Goal: Information Seeking & Learning: Learn about a topic

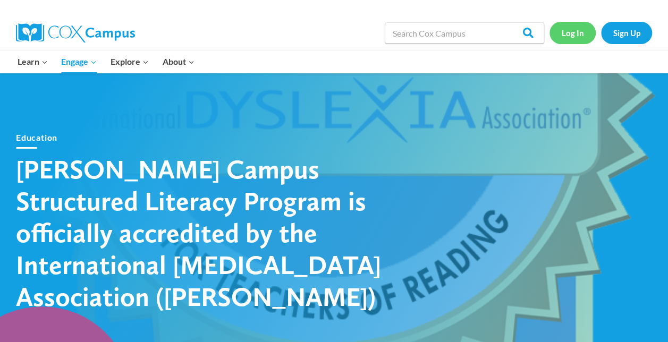
click at [562, 30] on link "Log In" at bounding box center [572, 33] width 46 height 22
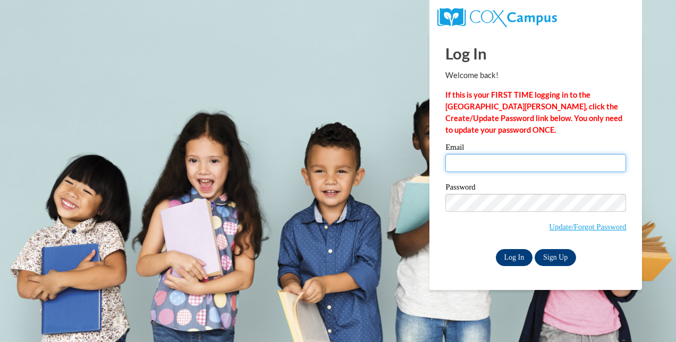
type input "haenleina9302@my.uwstout.edu"
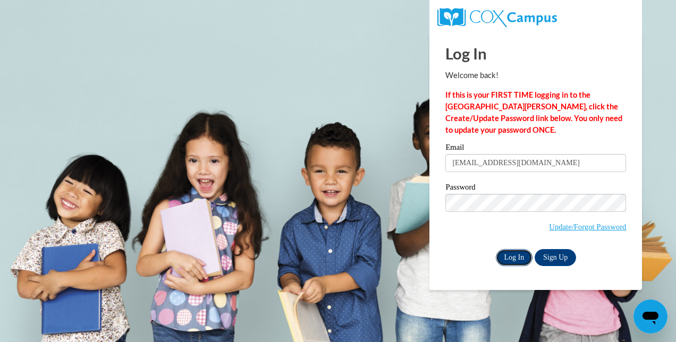
click at [521, 259] on input "Log In" at bounding box center [514, 257] width 37 height 17
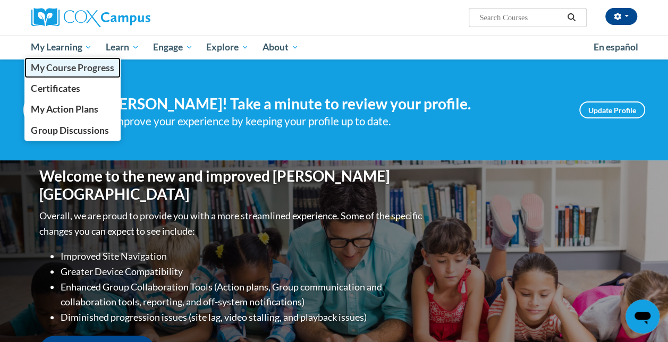
click at [73, 59] on link "My Course Progress" at bounding box center [72, 67] width 97 height 21
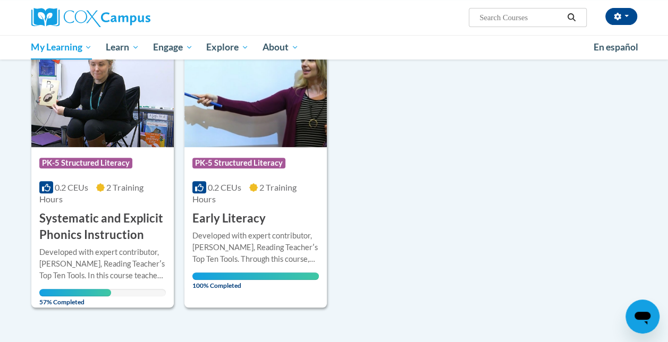
scroll to position [155, 0]
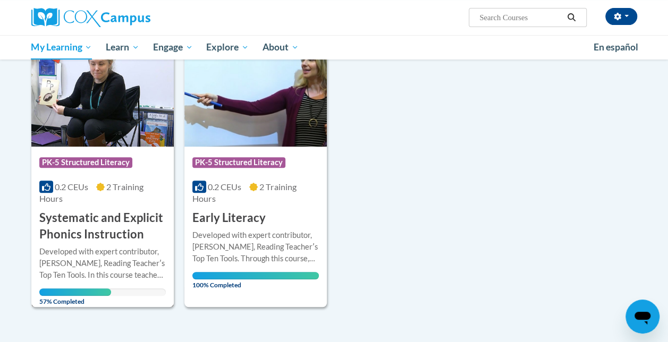
click at [75, 215] on h3 "Systematic and Explicit Phonics Instruction" at bounding box center [102, 226] width 126 height 33
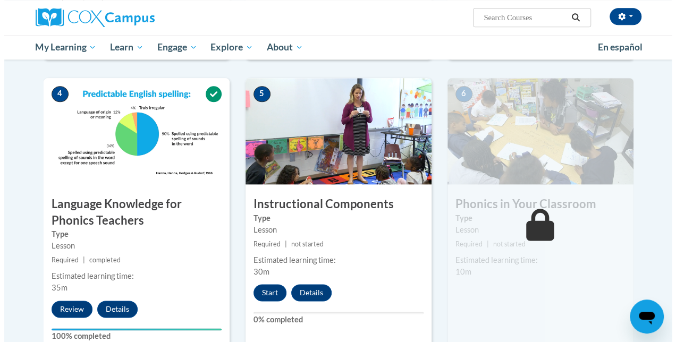
scroll to position [520, 0]
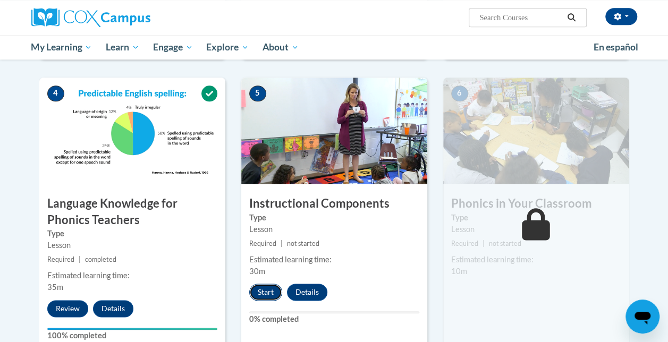
click at [269, 293] on button "Start" at bounding box center [265, 292] width 33 height 17
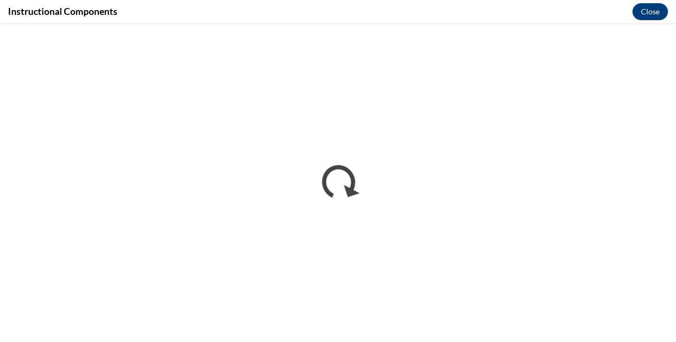
scroll to position [0, 0]
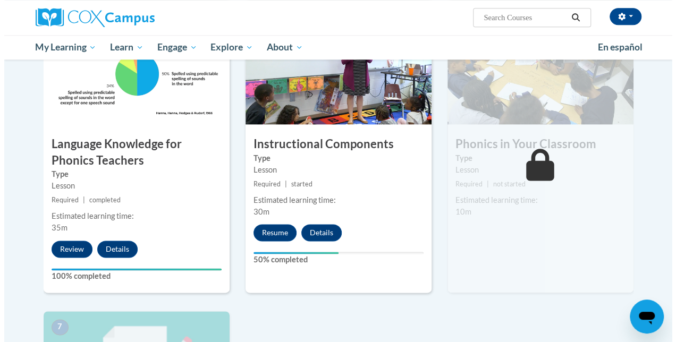
scroll to position [579, 0]
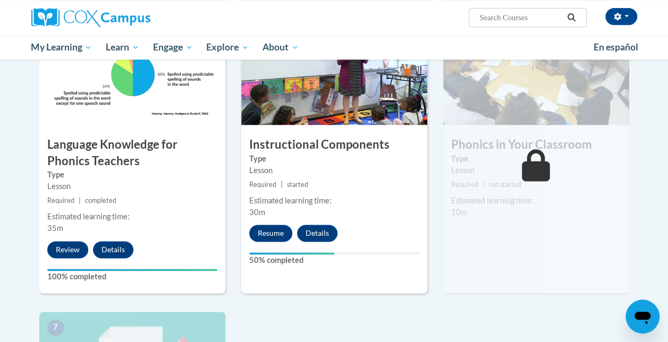
click at [344, 233] on div "Resume Details Feedback" at bounding box center [295, 233] width 109 height 17
click at [275, 231] on button "Resume" at bounding box center [270, 233] width 43 height 17
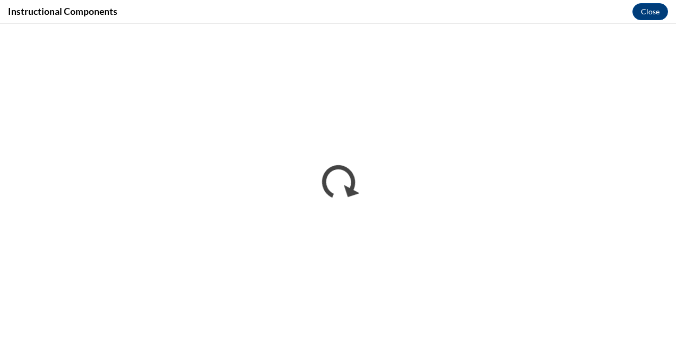
scroll to position [0, 0]
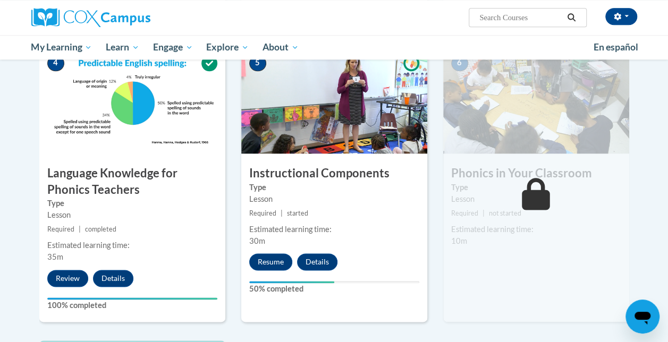
scroll to position [551, 0]
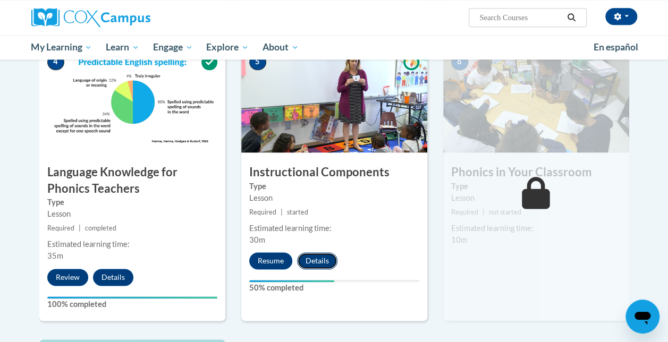
click at [317, 259] on button "Details" at bounding box center [317, 260] width 40 height 17
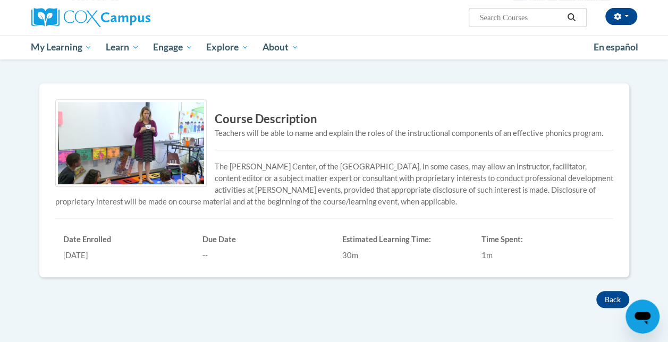
scroll to position [173, 0]
click at [613, 297] on button "Back" at bounding box center [612, 300] width 33 height 17
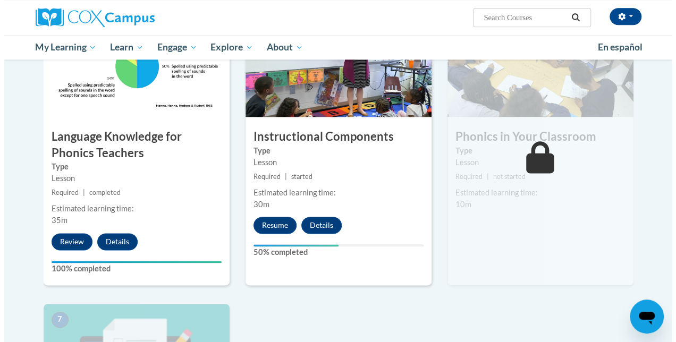
scroll to position [592, 0]
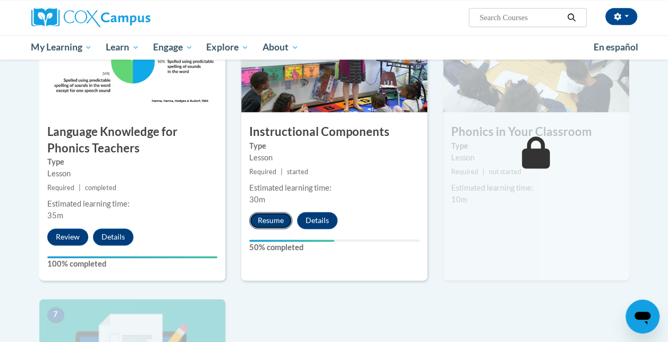
click at [271, 223] on button "Resume" at bounding box center [270, 220] width 43 height 17
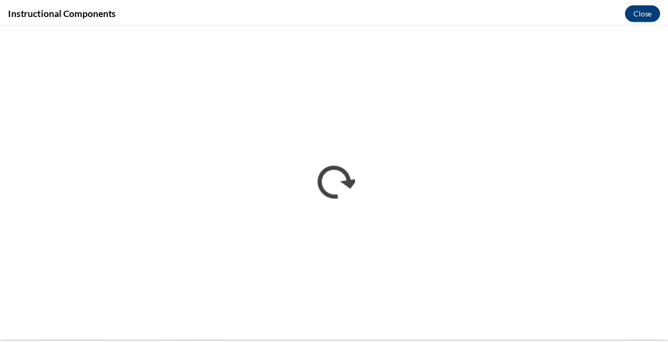
scroll to position [0, 0]
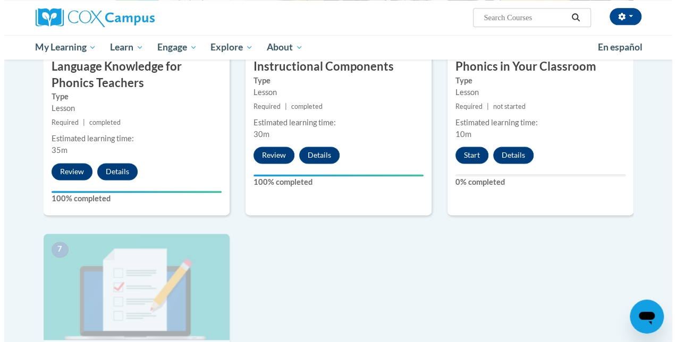
scroll to position [611, 0]
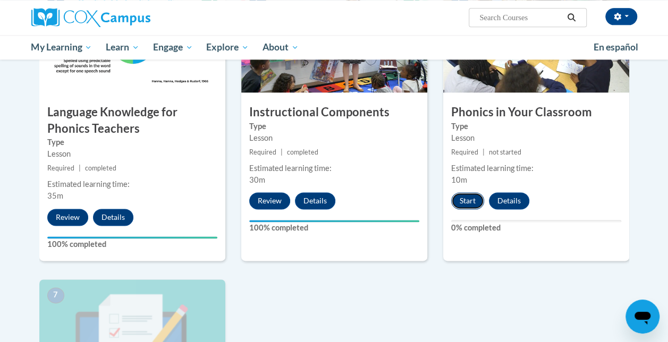
click at [462, 198] on button "Start" at bounding box center [467, 200] width 33 height 17
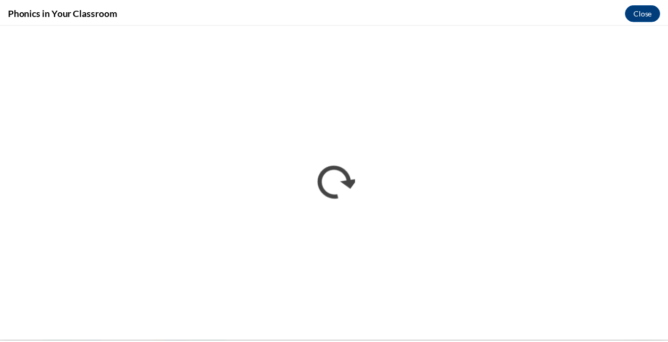
scroll to position [0, 0]
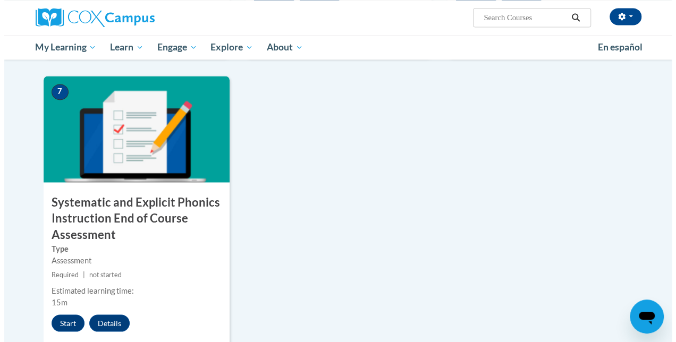
scroll to position [821, 0]
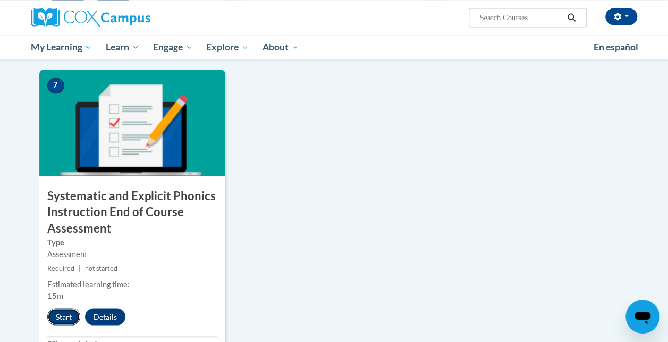
click at [69, 317] on button "Start" at bounding box center [63, 316] width 33 height 17
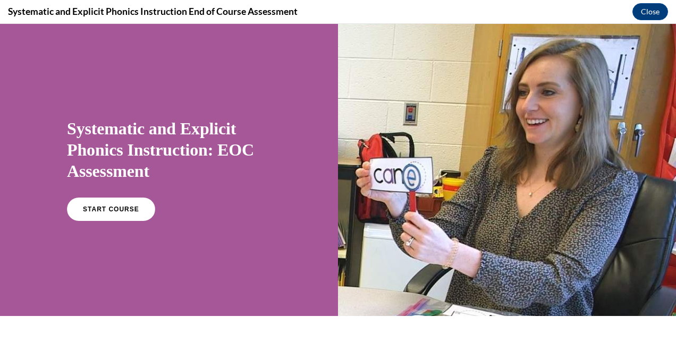
scroll to position [0, 0]
click at [91, 211] on span "START COURSE" at bounding box center [110, 210] width 59 height 8
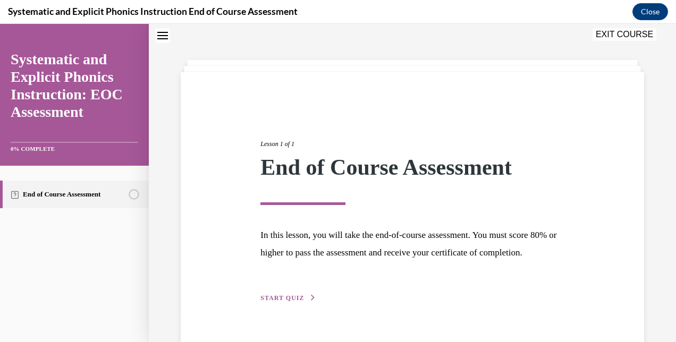
scroll to position [75, 0]
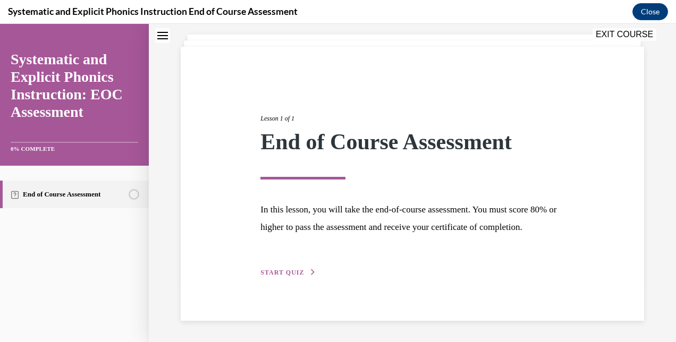
click at [296, 274] on span "START QUIZ" at bounding box center [282, 272] width 44 height 7
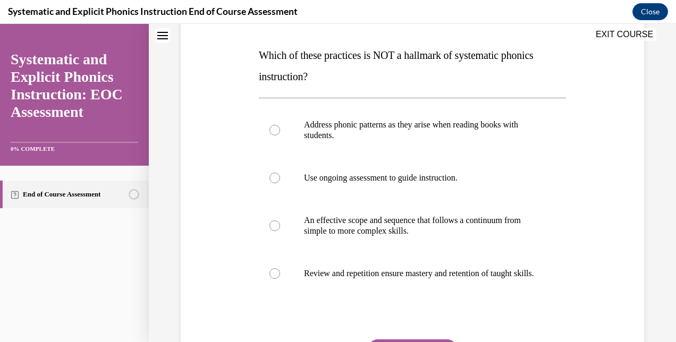
scroll to position [158, 0]
click at [403, 143] on div at bounding box center [412, 129] width 307 height 53
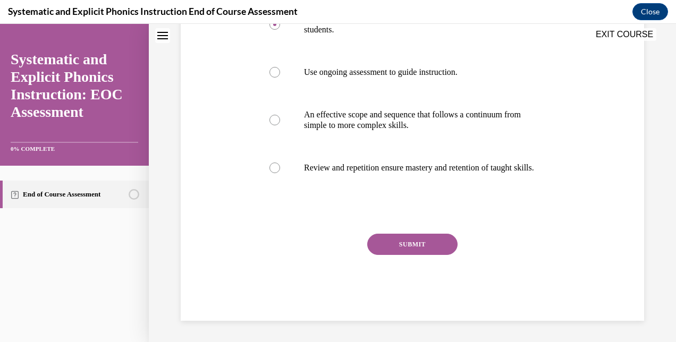
click at [402, 245] on button "SUBMIT" at bounding box center [412, 244] width 90 height 21
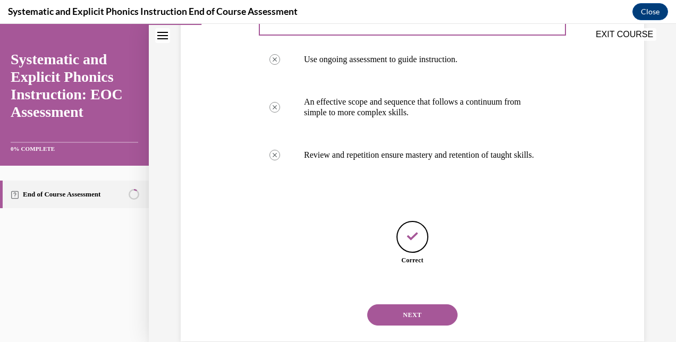
scroll to position [307, 0]
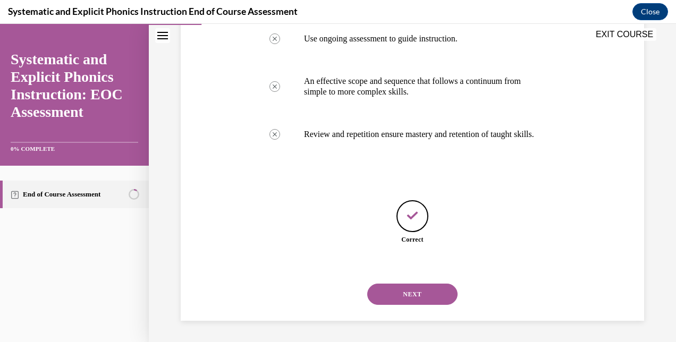
click at [400, 290] on button "NEXT" at bounding box center [412, 294] width 90 height 21
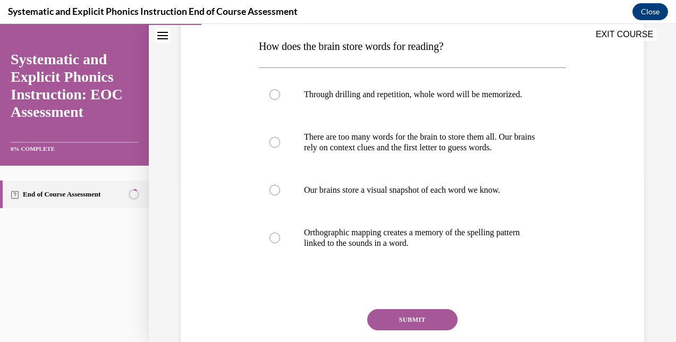
scroll to position [168, 0]
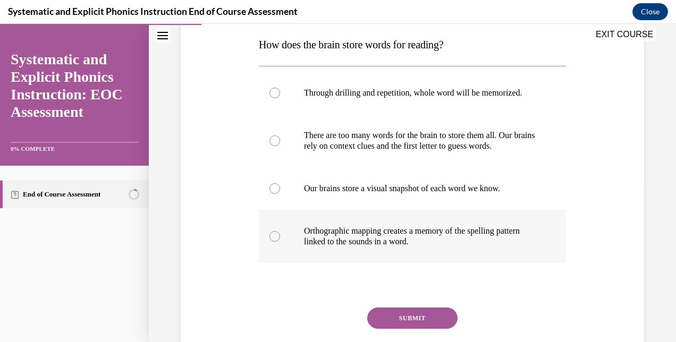
click at [445, 247] on p "Orthographic mapping creates a memory of the spelling pattern linked to the sou…" at bounding box center [421, 236] width 235 height 21
click at [417, 321] on button "SUBMIT" at bounding box center [412, 318] width 90 height 21
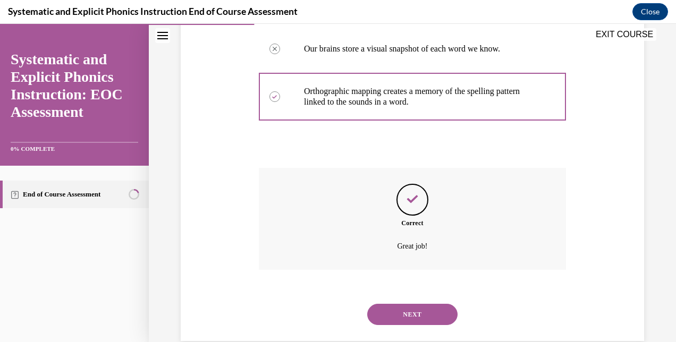
scroll to position [338, 0]
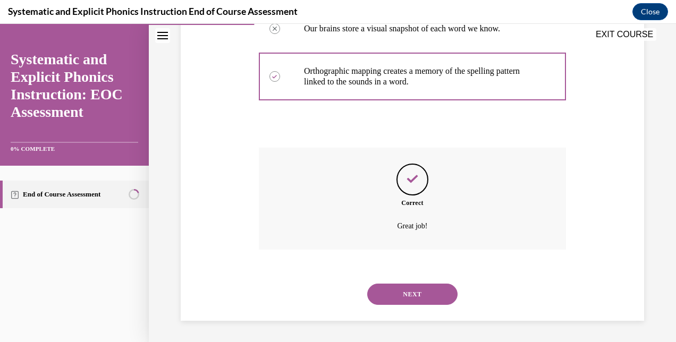
click at [419, 291] on button "NEXT" at bounding box center [412, 294] width 90 height 21
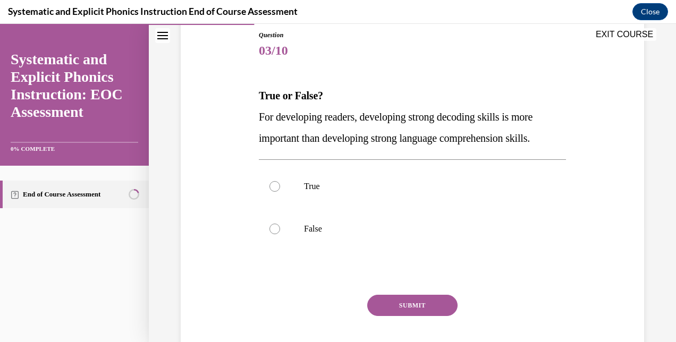
scroll to position [117, 0]
click at [327, 234] on p "False" at bounding box center [421, 229] width 235 height 11
click at [417, 308] on button "SUBMIT" at bounding box center [412, 305] width 90 height 21
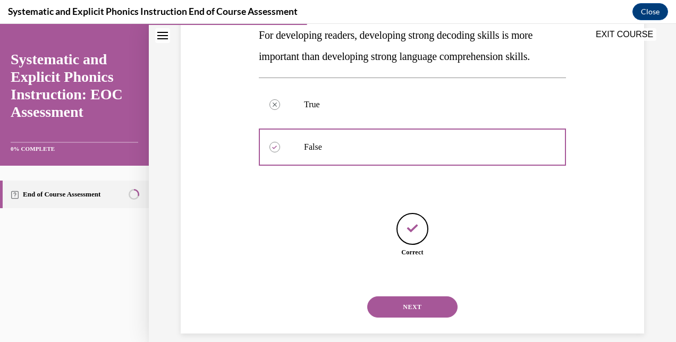
scroll to position [211, 0]
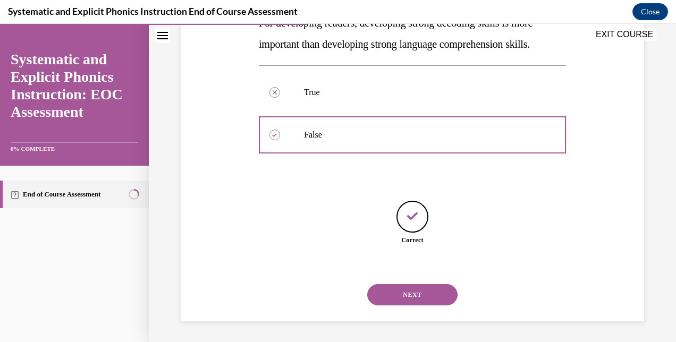
click at [408, 291] on button "NEXT" at bounding box center [412, 294] width 90 height 21
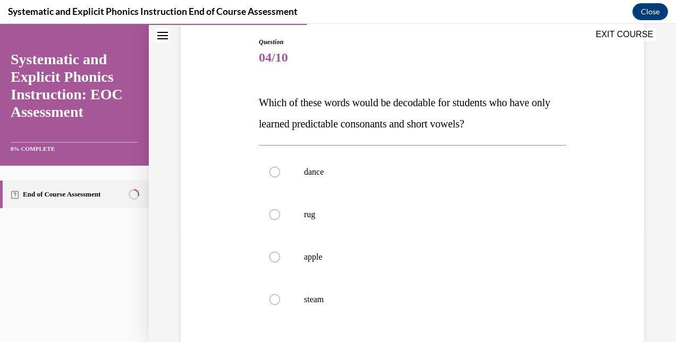
scroll to position [129, 0]
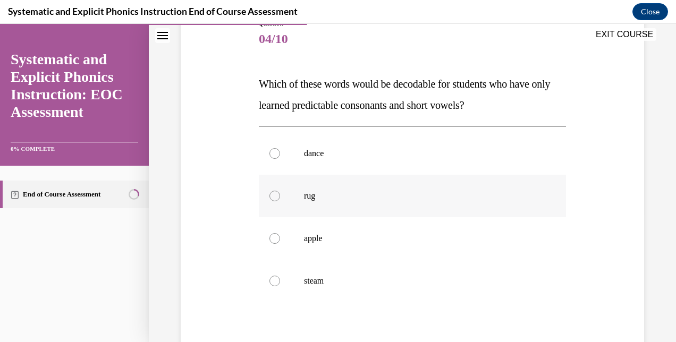
click at [422, 189] on div at bounding box center [412, 196] width 307 height 42
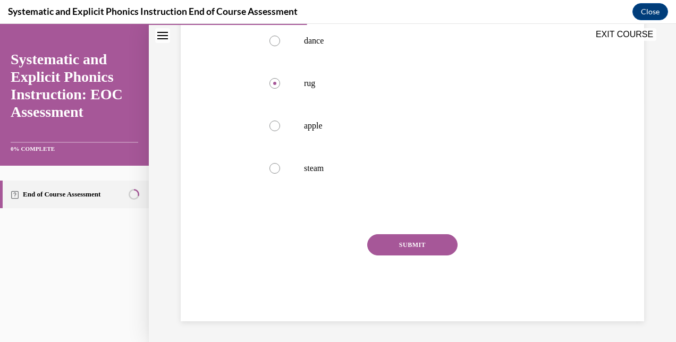
click at [422, 233] on div "Question 04/10 Which of these words would be decodable for students who have on…" at bounding box center [412, 113] width 307 height 415
click at [419, 245] on button "SUBMIT" at bounding box center [412, 244] width 90 height 21
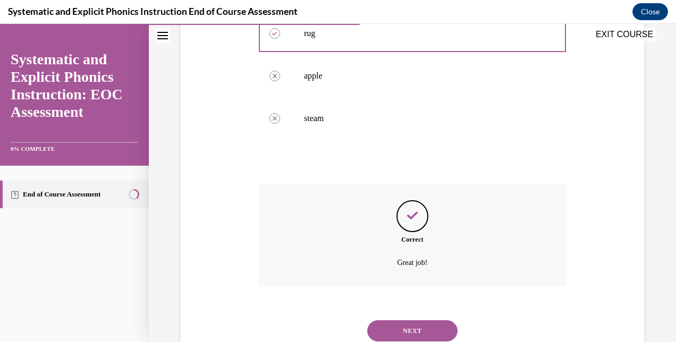
scroll to position [328, 0]
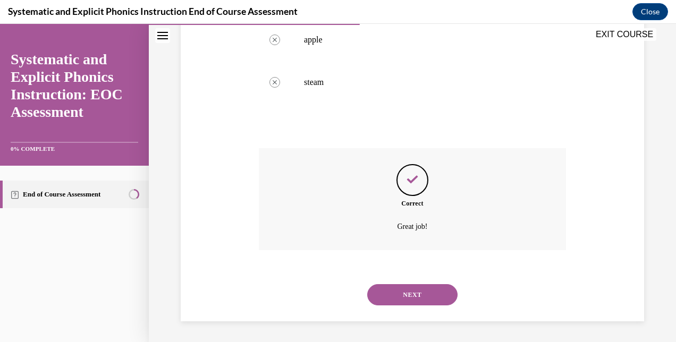
click at [406, 296] on button "NEXT" at bounding box center [412, 294] width 90 height 21
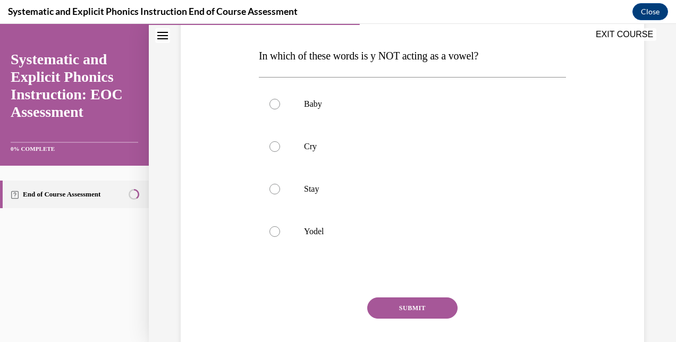
scroll to position [158, 0]
click at [317, 135] on div at bounding box center [412, 146] width 307 height 42
click at [390, 297] on button "SUBMIT" at bounding box center [412, 307] width 90 height 21
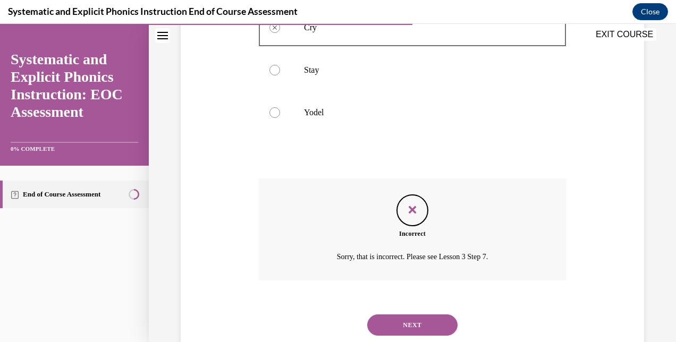
scroll to position [306, 0]
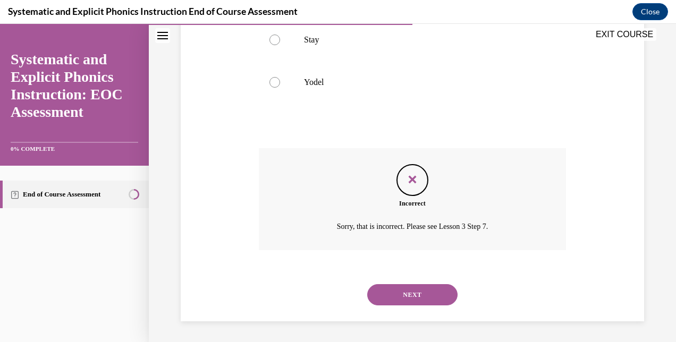
click at [407, 293] on button "NEXT" at bounding box center [412, 294] width 90 height 21
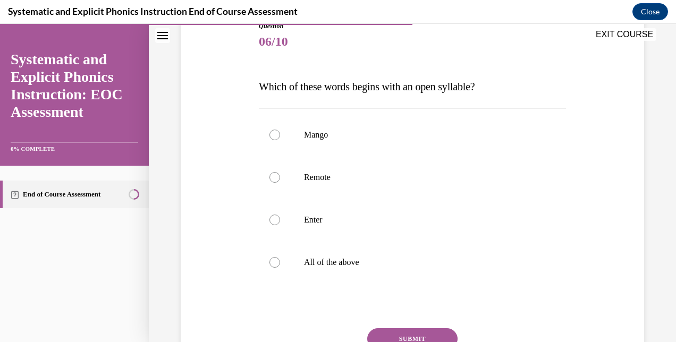
scroll to position [127, 0]
click at [436, 123] on div at bounding box center [412, 134] width 307 height 42
click at [396, 335] on button "SUBMIT" at bounding box center [412, 338] width 90 height 21
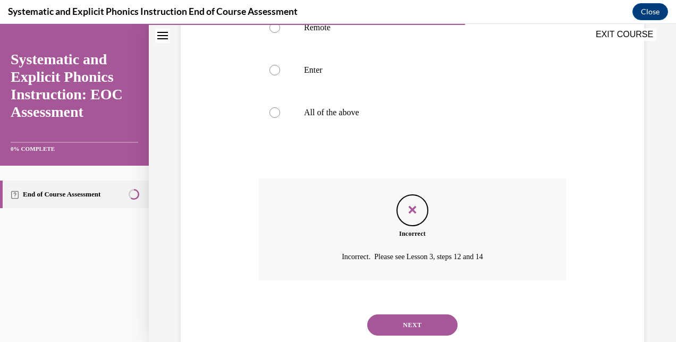
scroll to position [306, 0]
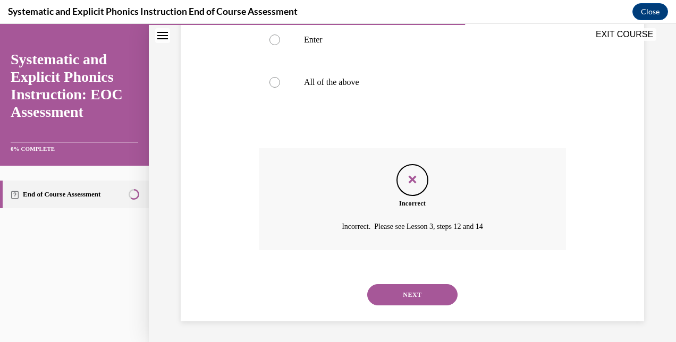
click at [408, 284] on button "NEXT" at bounding box center [412, 294] width 90 height 21
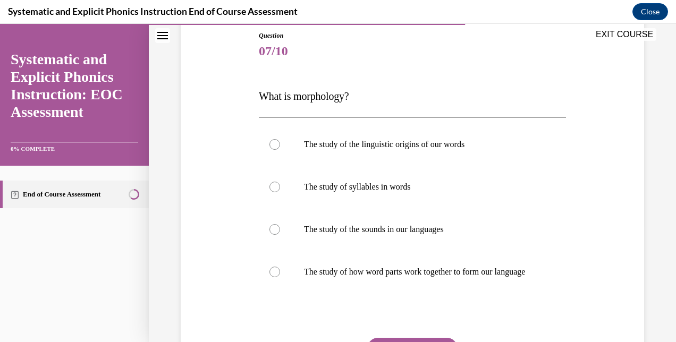
scroll to position [118, 0]
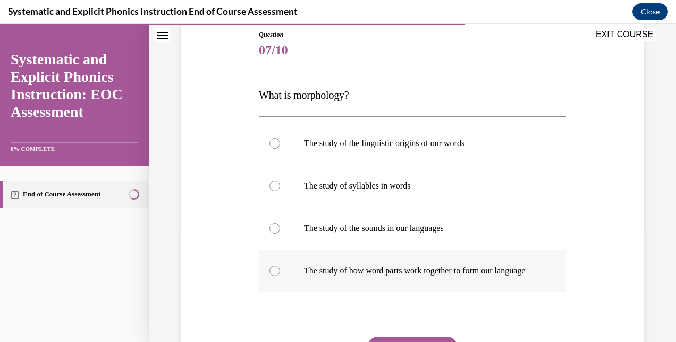
click at [416, 272] on p "The study of how word parts work together to form our language" at bounding box center [421, 271] width 235 height 11
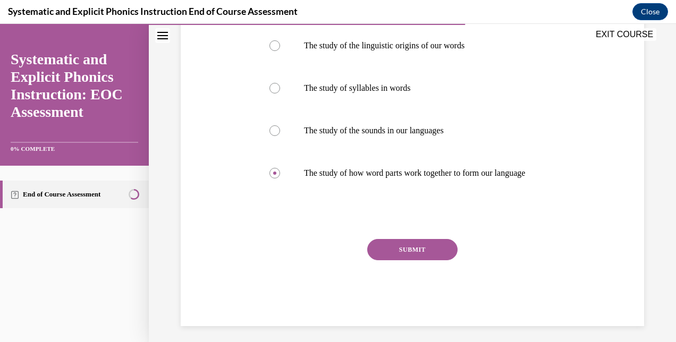
click at [437, 258] on button "SUBMIT" at bounding box center [412, 249] width 90 height 21
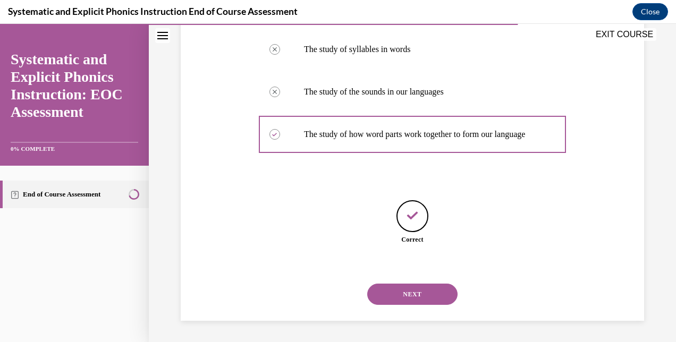
scroll to position [265, 0]
click at [413, 292] on button "NEXT" at bounding box center [412, 294] width 90 height 21
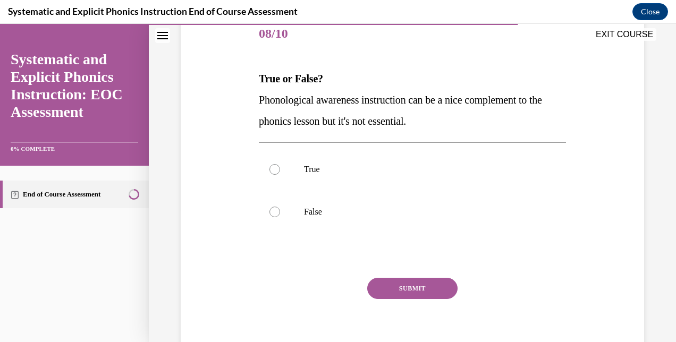
scroll to position [135, 0]
drag, startPoint x: 575, startPoint y: 141, endPoint x: 441, endPoint y: 204, distance: 148.3
click at [441, 204] on div "Question 08/10 True or False? Phonological awareness instruction can be a nice …" at bounding box center [412, 172] width 468 height 383
click at [430, 209] on p "False" at bounding box center [421, 211] width 235 height 11
click at [390, 291] on button "SUBMIT" at bounding box center [412, 287] width 90 height 21
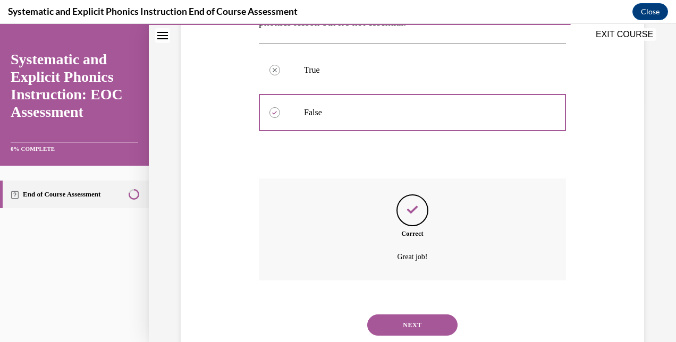
scroll to position [264, 0]
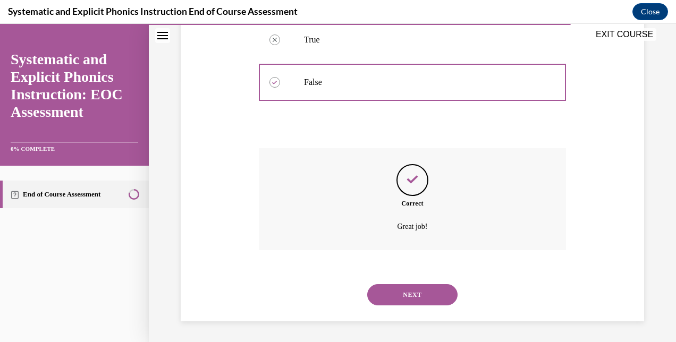
click at [412, 292] on button "NEXT" at bounding box center [412, 294] width 90 height 21
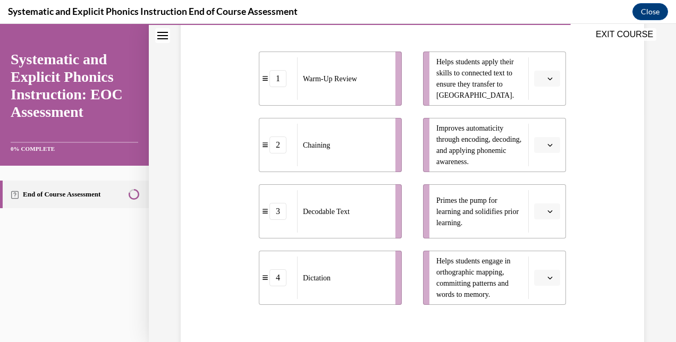
scroll to position [229, 0]
click at [547, 213] on icon "button" at bounding box center [549, 212] width 5 height 5
click at [538, 258] on span "1" at bounding box center [536, 257] width 4 height 8
click at [539, 144] on button "button" at bounding box center [547, 146] width 26 height 16
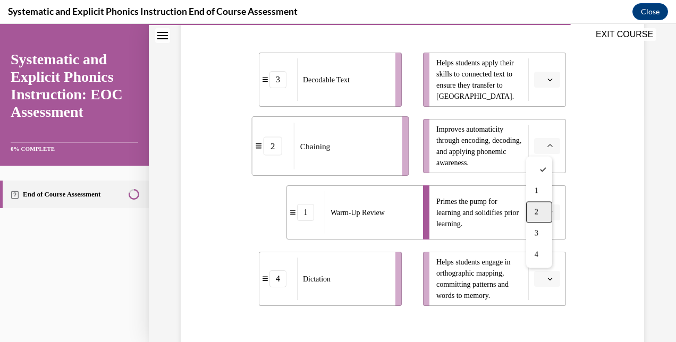
click at [541, 208] on div "2" at bounding box center [539, 211] width 26 height 21
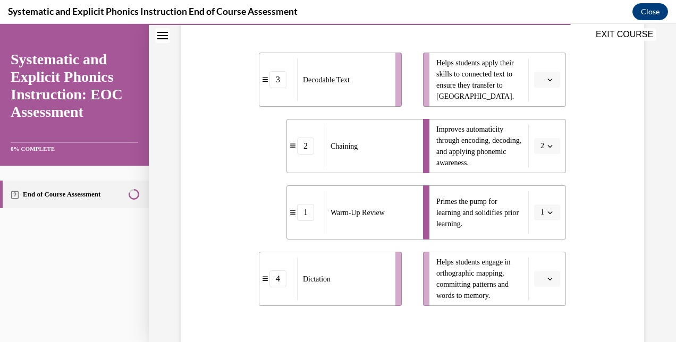
click at [539, 81] on button "button" at bounding box center [547, 80] width 26 height 16
click at [541, 161] on div "3" at bounding box center [539, 166] width 26 height 21
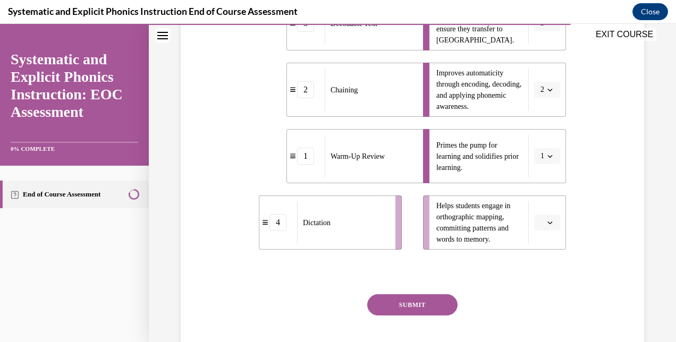
scroll to position [287, 0]
click at [538, 221] on button "button" at bounding box center [547, 222] width 26 height 16
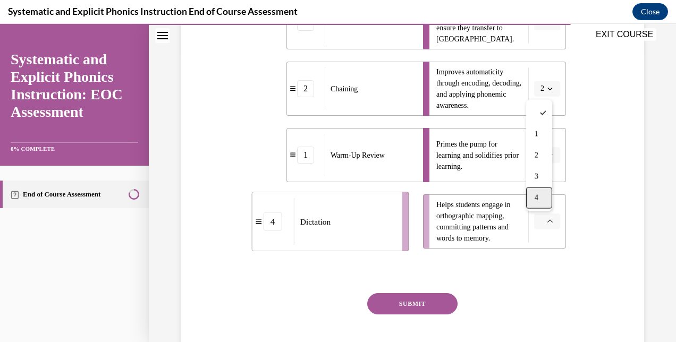
click at [542, 198] on div "4" at bounding box center [539, 197] width 26 height 21
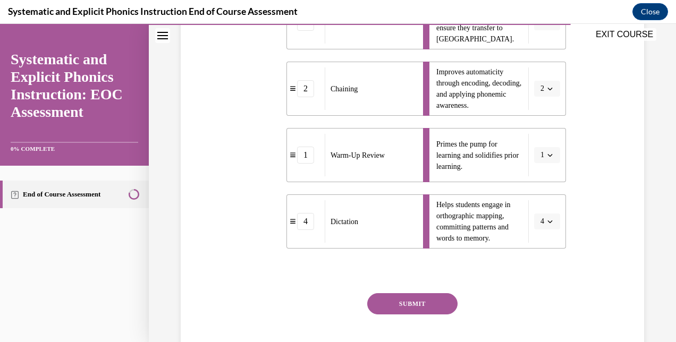
click at [417, 303] on button "SUBMIT" at bounding box center [412, 303] width 90 height 21
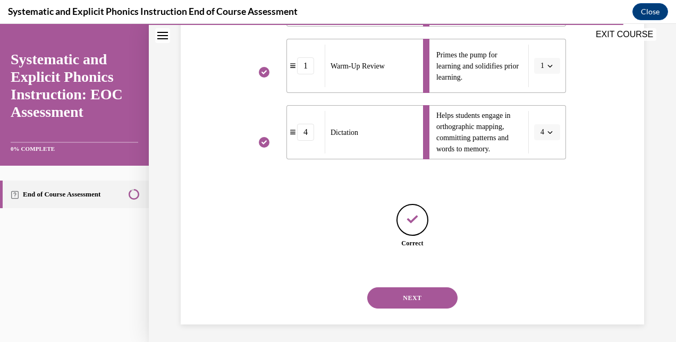
scroll to position [379, 0]
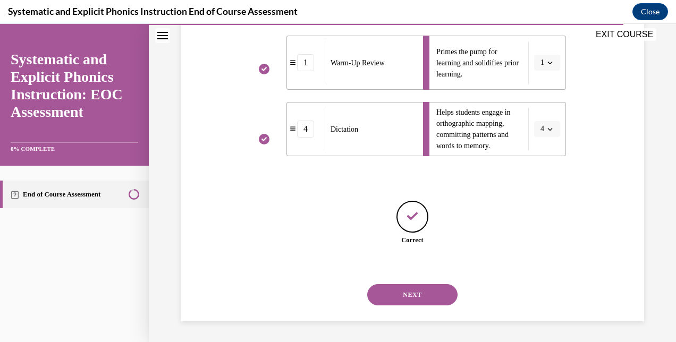
click at [414, 300] on button "NEXT" at bounding box center [412, 294] width 90 height 21
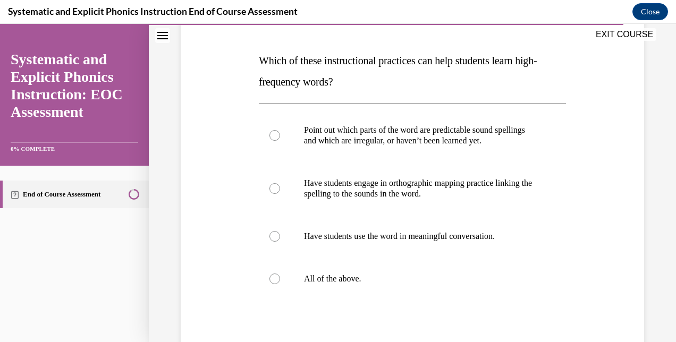
scroll to position [153, 0]
click at [386, 269] on div at bounding box center [412, 278] width 307 height 42
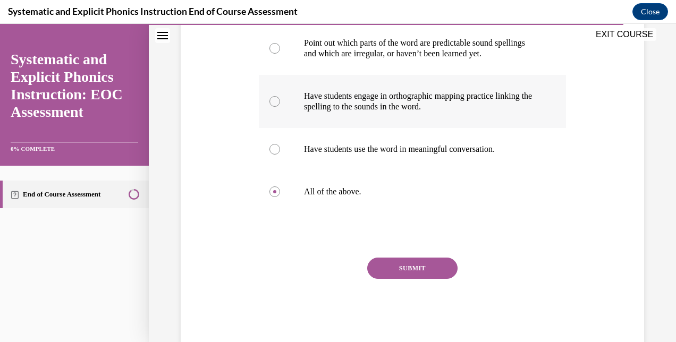
scroll to position [263, 0]
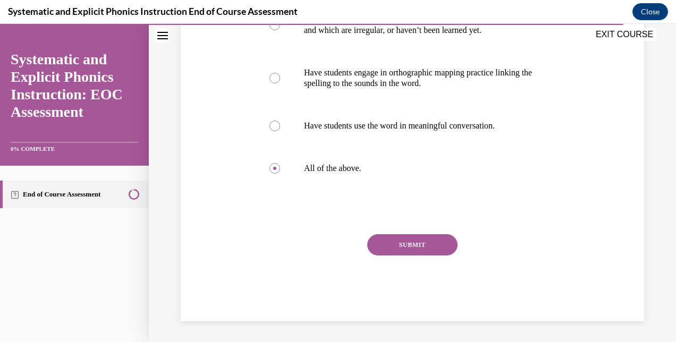
click at [411, 243] on button "SUBMIT" at bounding box center [412, 244] width 90 height 21
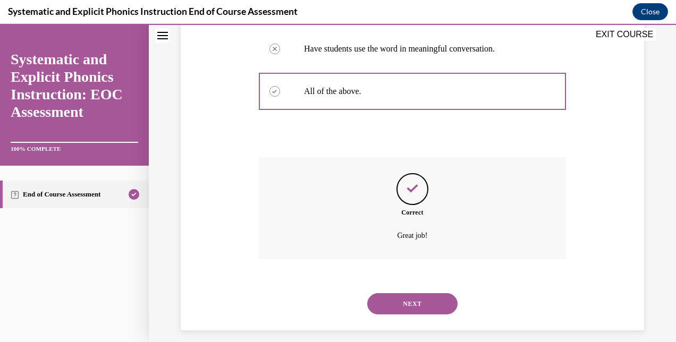
scroll to position [349, 0]
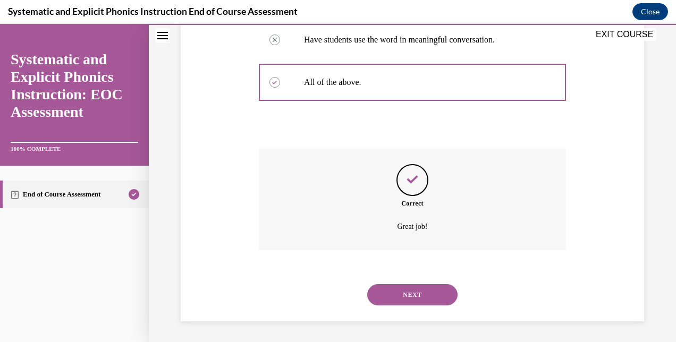
click at [404, 294] on button "NEXT" at bounding box center [412, 294] width 90 height 21
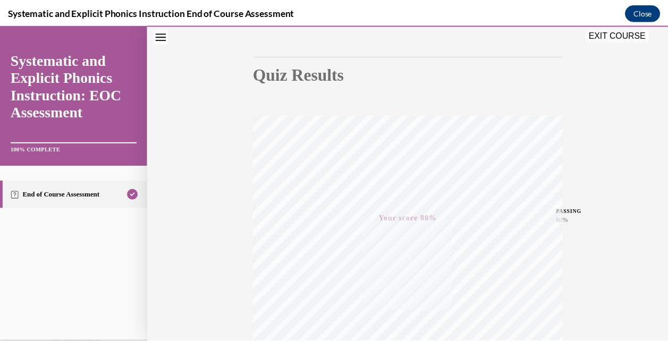
scroll to position [65, 0]
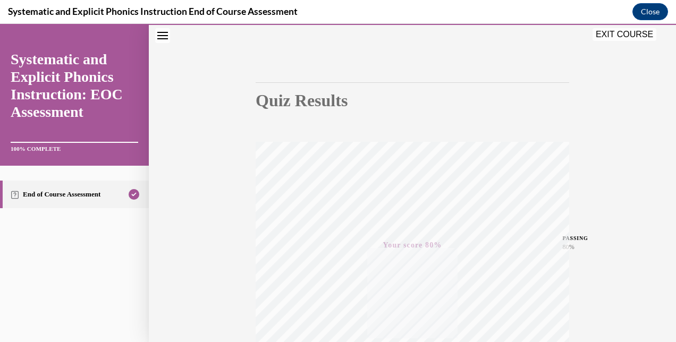
click at [613, 40] on button "EXIT COURSE" at bounding box center [624, 34] width 64 height 13
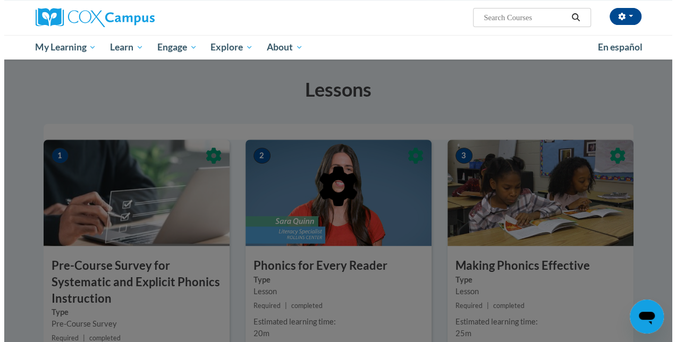
scroll to position [178, 0]
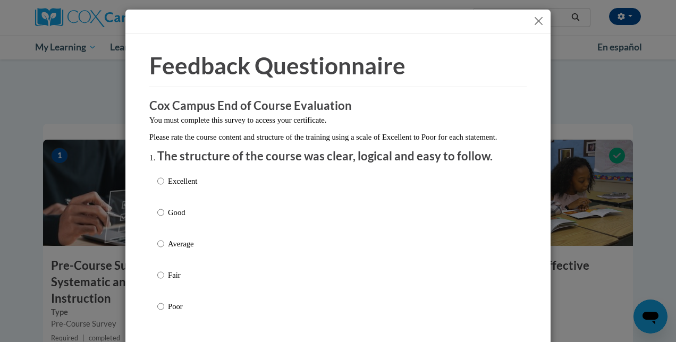
click at [198, 188] on div "Excellent Good Average Fair Poor" at bounding box center [337, 256] width 361 height 173
click at [168, 187] on p "Excellent" at bounding box center [182, 181] width 29 height 12
click at [164, 187] on input "Excellent" at bounding box center [160, 181] width 7 height 12
radio input "true"
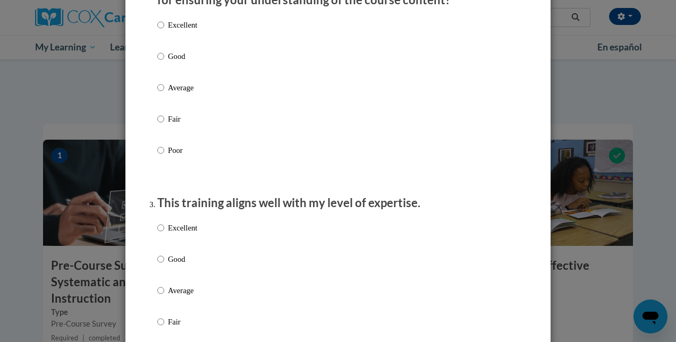
scroll to position [364, 0]
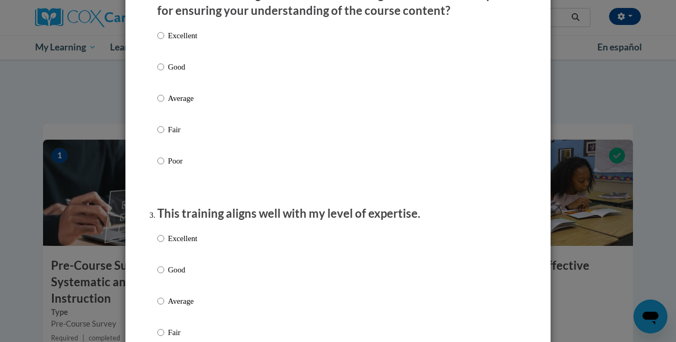
click at [186, 73] on p "Good" at bounding box center [182, 67] width 29 height 12
click at [164, 73] on input "Good" at bounding box center [160, 67] width 7 height 12
radio input "true"
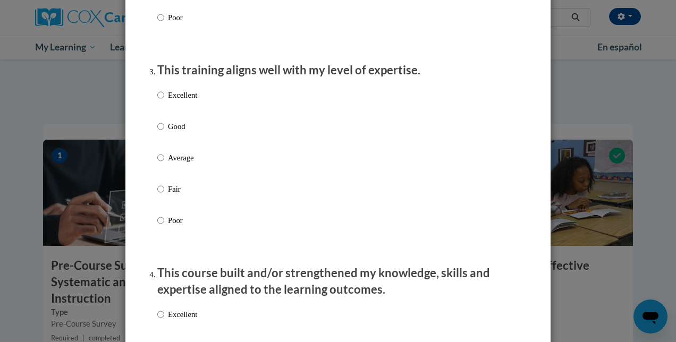
click at [168, 132] on p "Good" at bounding box center [182, 127] width 29 height 12
click at [164, 132] on input "Good" at bounding box center [160, 127] width 7 height 12
radio input "true"
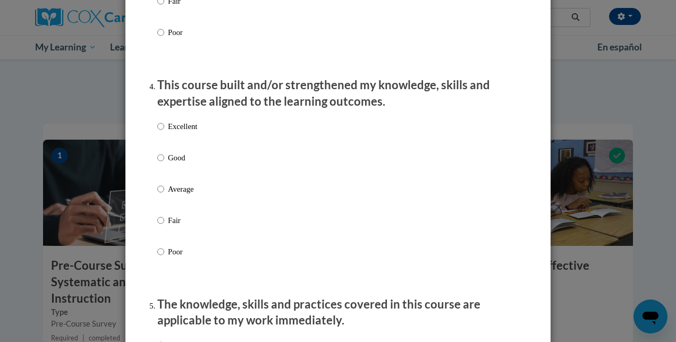
scroll to position [697, 0]
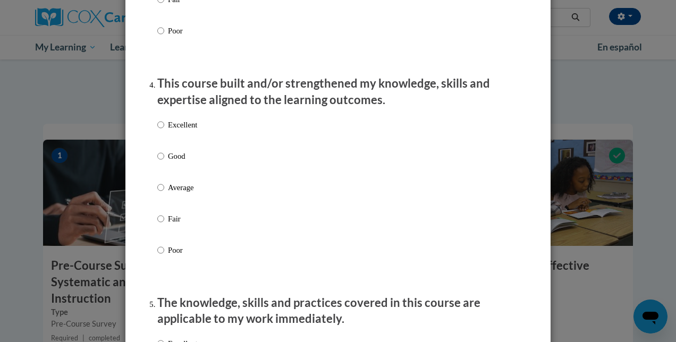
click at [169, 147] on label "Excellent" at bounding box center [177, 133] width 40 height 29
click at [164, 131] on input "Excellent" at bounding box center [160, 125] width 7 height 12
radio input "true"
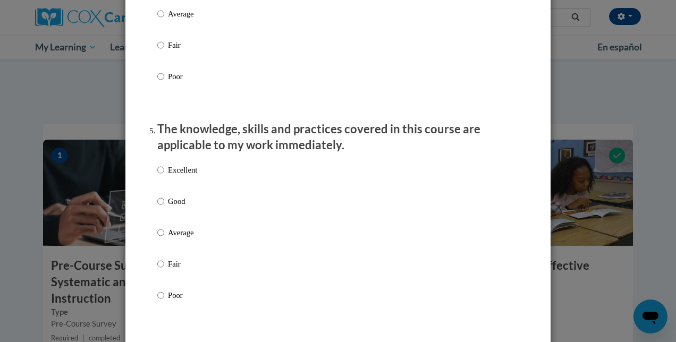
scroll to position [880, 0]
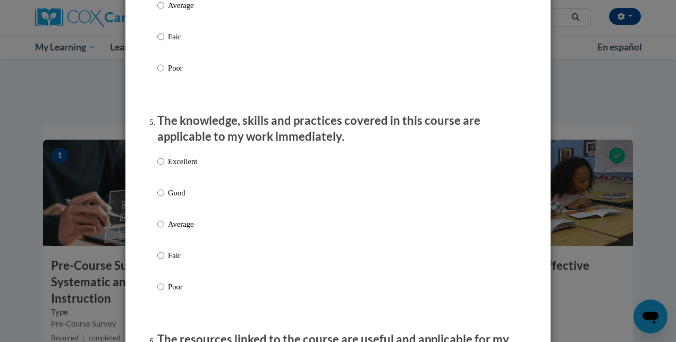
click at [184, 230] on p "Average" at bounding box center [182, 224] width 29 height 12
click at [164, 230] on input "Average" at bounding box center [160, 224] width 7 height 12
radio input "true"
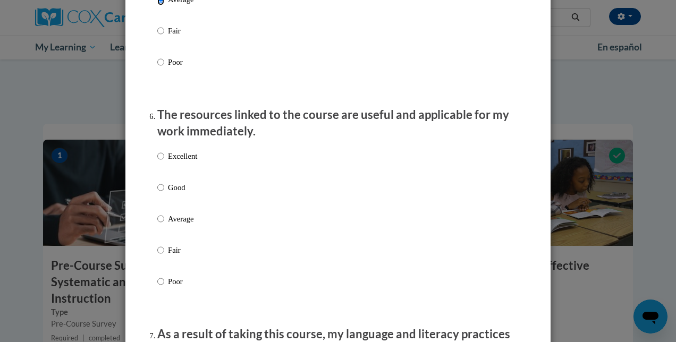
scroll to position [1120, 0]
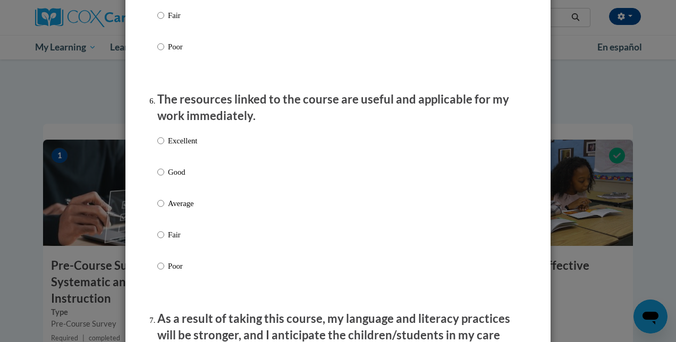
click at [175, 178] on p "Good" at bounding box center [182, 172] width 29 height 12
click at [164, 178] on input "Good" at bounding box center [160, 172] width 7 height 12
radio input "true"
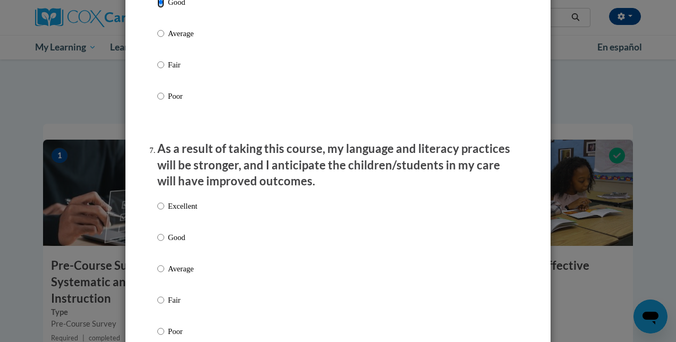
scroll to position [1301, 0]
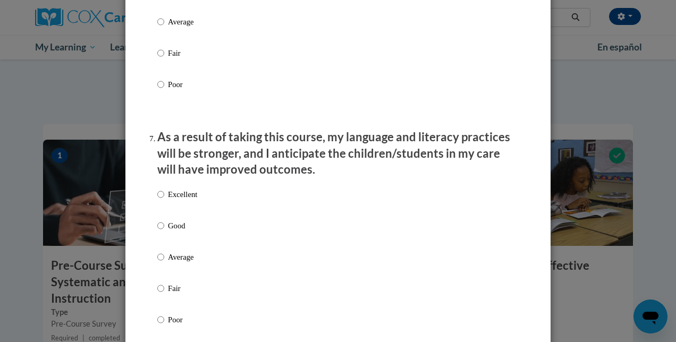
click at [175, 249] on label "Good" at bounding box center [177, 234] width 40 height 29
click at [164, 232] on input "Good" at bounding box center [160, 226] width 7 height 12
radio input "true"
click at [174, 232] on p "Good" at bounding box center [182, 226] width 29 height 12
click at [164, 232] on input "Good" at bounding box center [160, 226] width 7 height 12
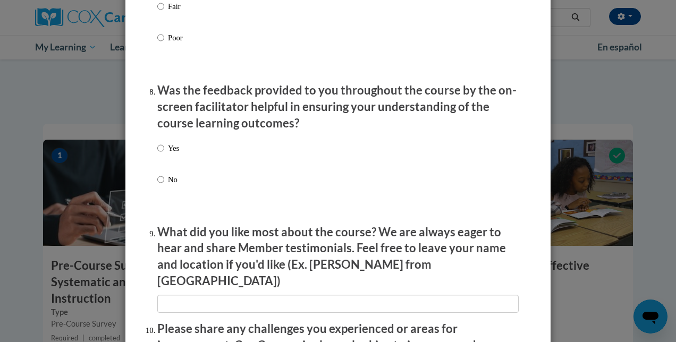
scroll to position [1642, 0]
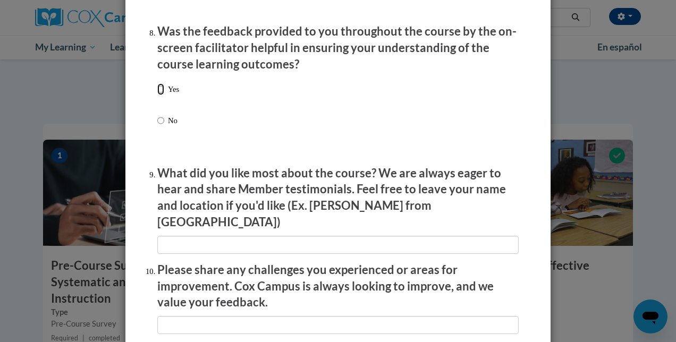
click at [157, 95] on input "Yes" at bounding box center [160, 89] width 7 height 12
radio input "true"
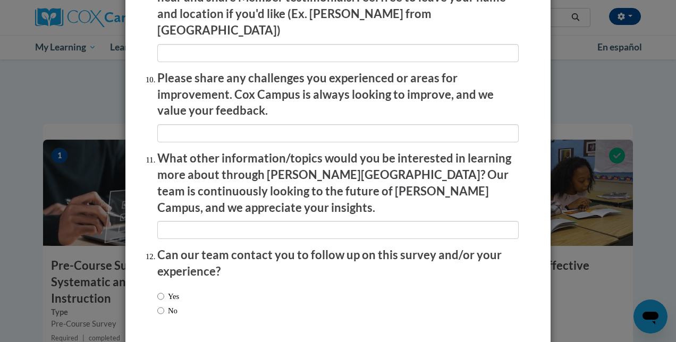
scroll to position [1835, 0]
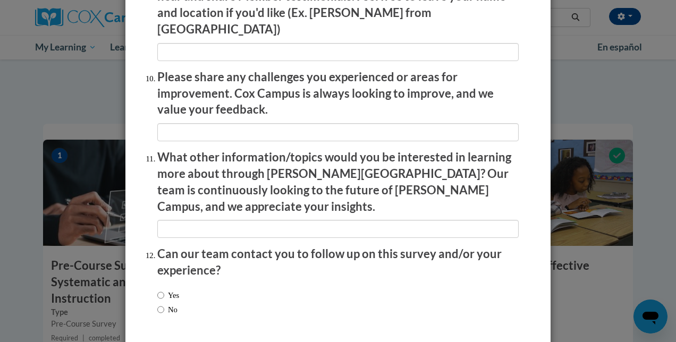
click at [160, 304] on label "No" at bounding box center [167, 310] width 20 height 12
click at [160, 304] on input "No" at bounding box center [160, 310] width 7 height 12
radio input "true"
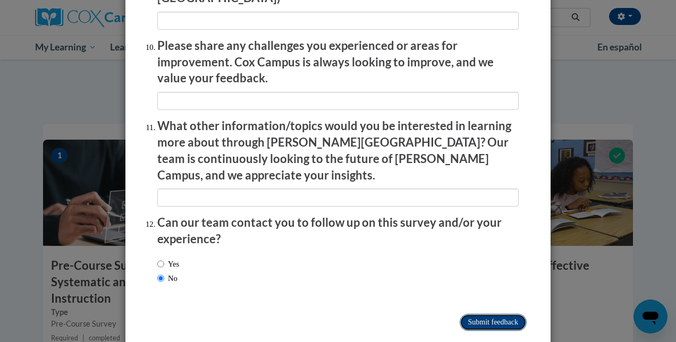
click at [474, 314] on input "Submit feedback" at bounding box center [492, 322] width 67 height 17
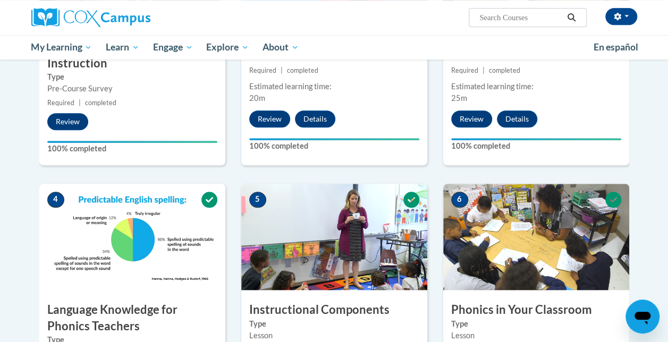
scroll to position [405, 0]
